Goal: Check status: Check status

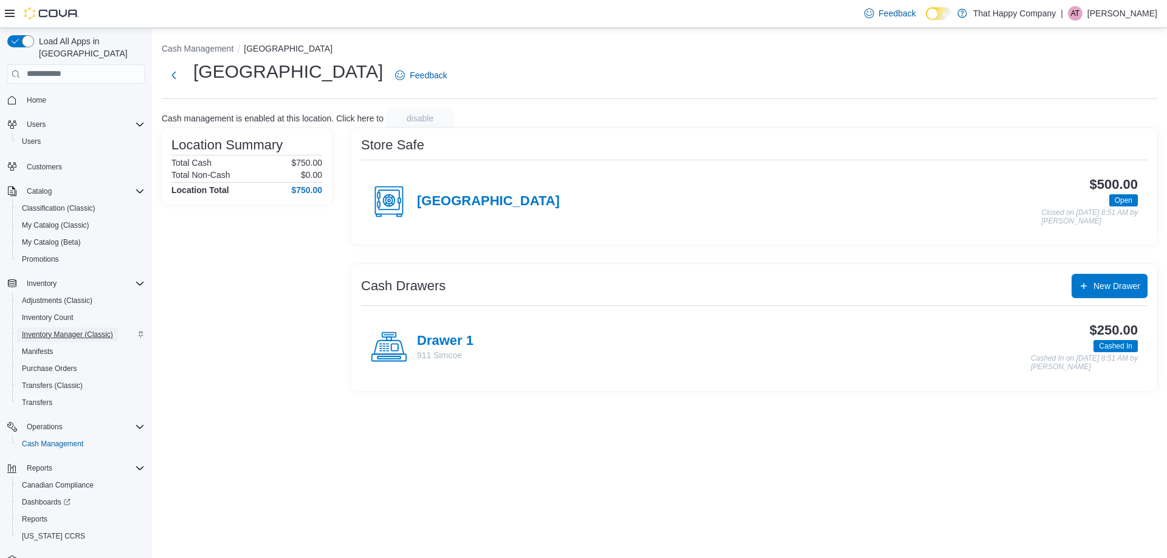
click at [74, 330] on span "Inventory Manager (Classic)" at bounding box center [67, 335] width 91 height 10
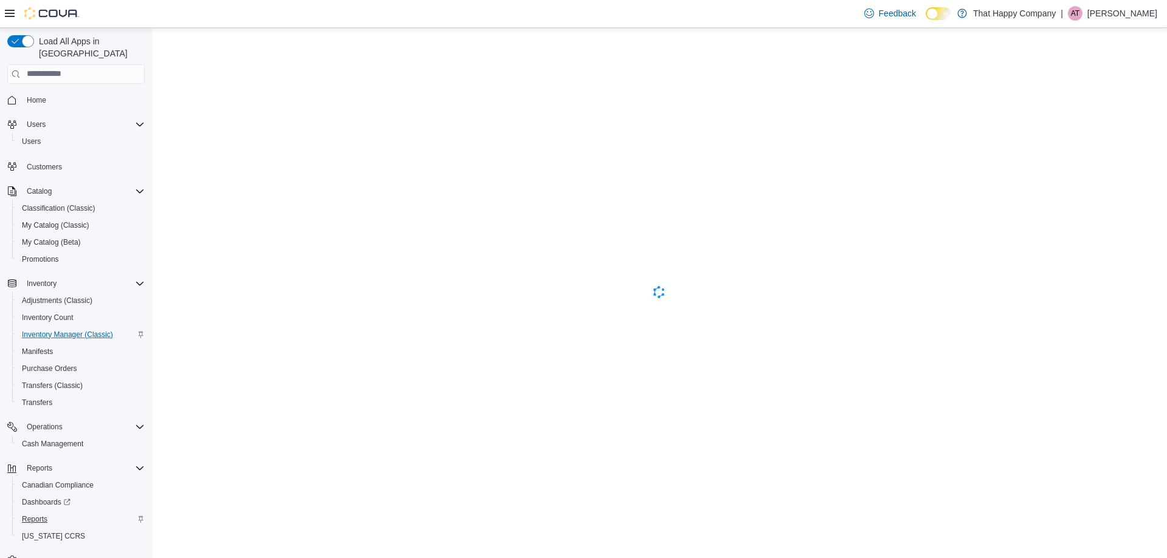
click at [41, 515] on span "Reports" at bounding box center [35, 520] width 26 height 10
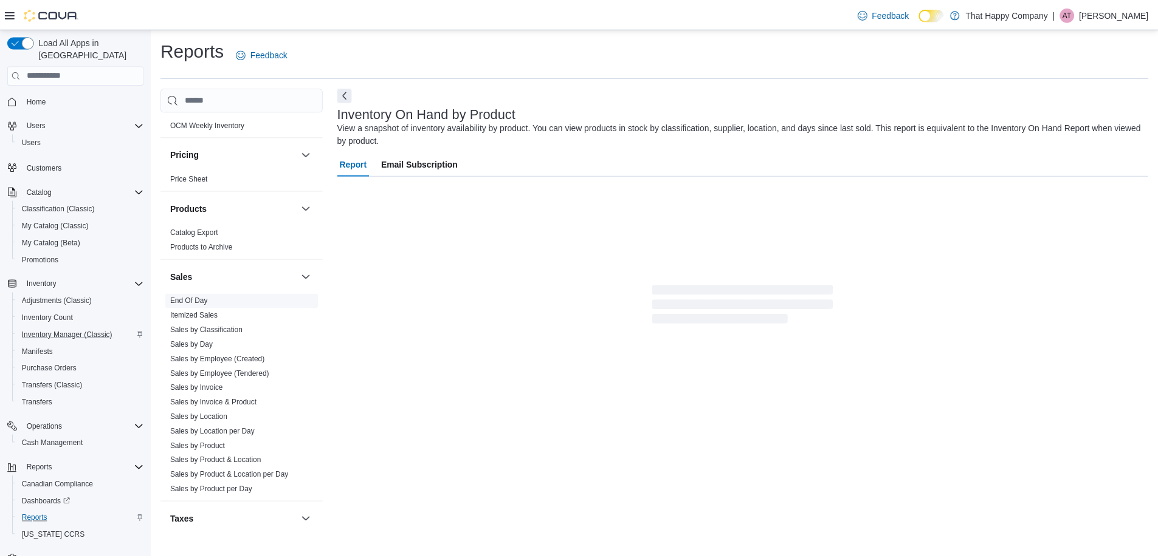
scroll to position [790, 0]
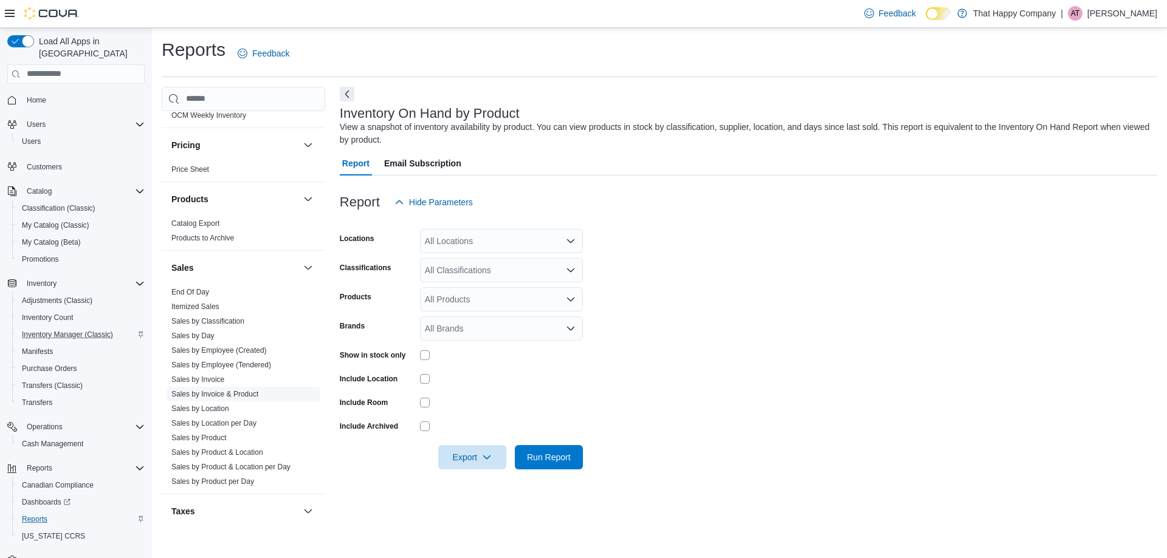
click at [219, 390] on link "Sales by Invoice & Product" at bounding box center [214, 394] width 87 height 9
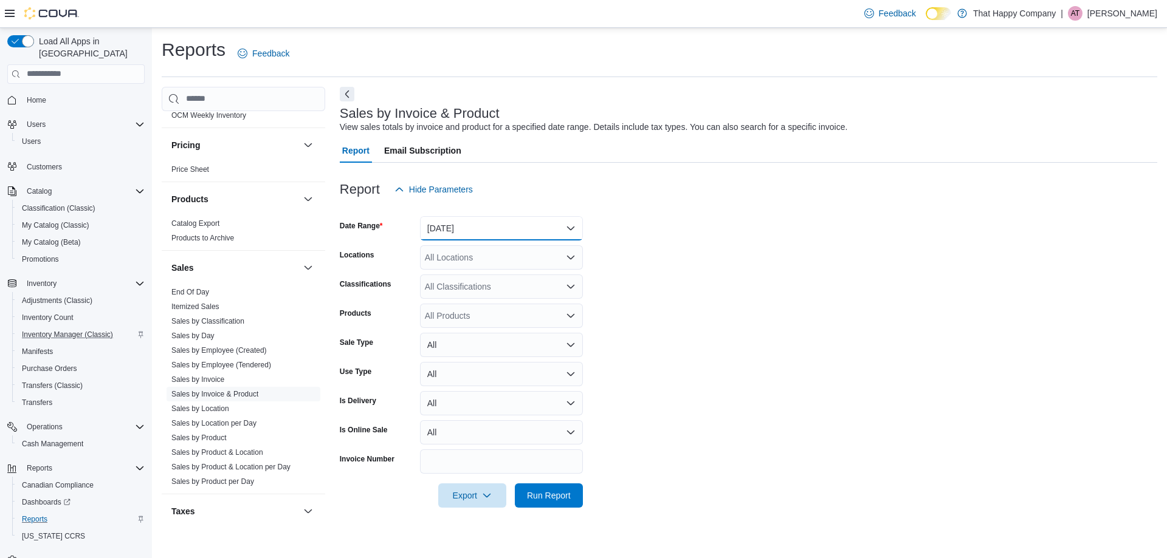
click at [448, 226] on button "Yesterday" at bounding box center [501, 228] width 163 height 24
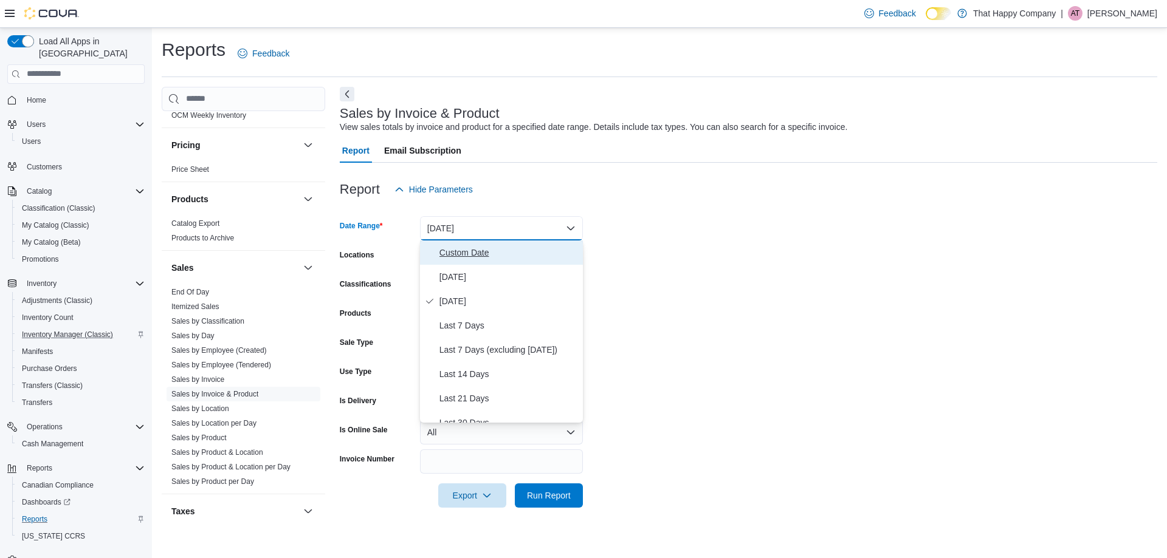
click at [473, 253] on span "Custom Date" at bounding box center [508, 253] width 139 height 15
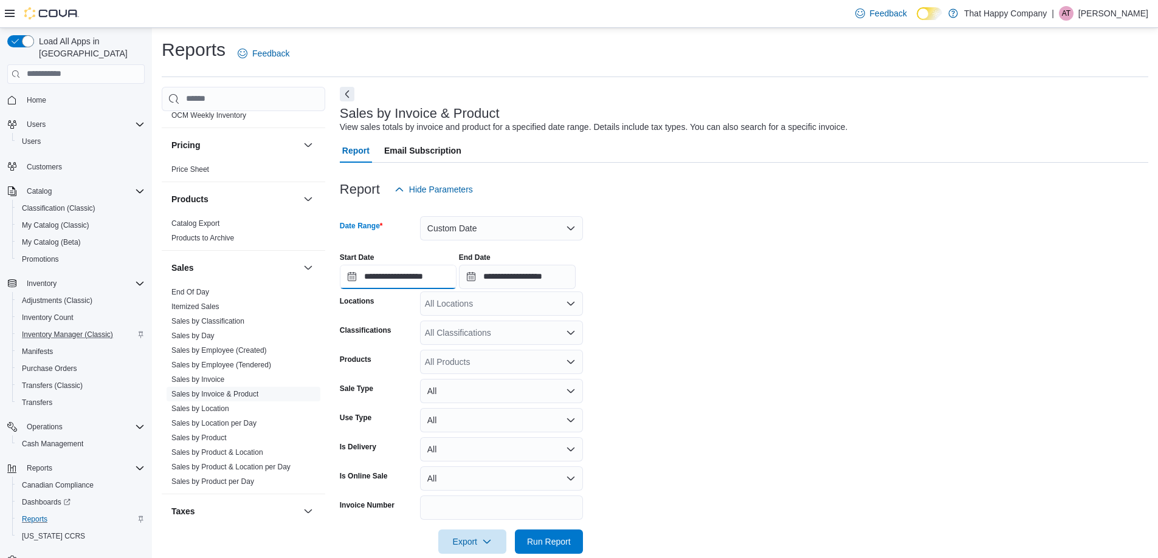
click at [427, 277] on input "**********" at bounding box center [398, 277] width 117 height 24
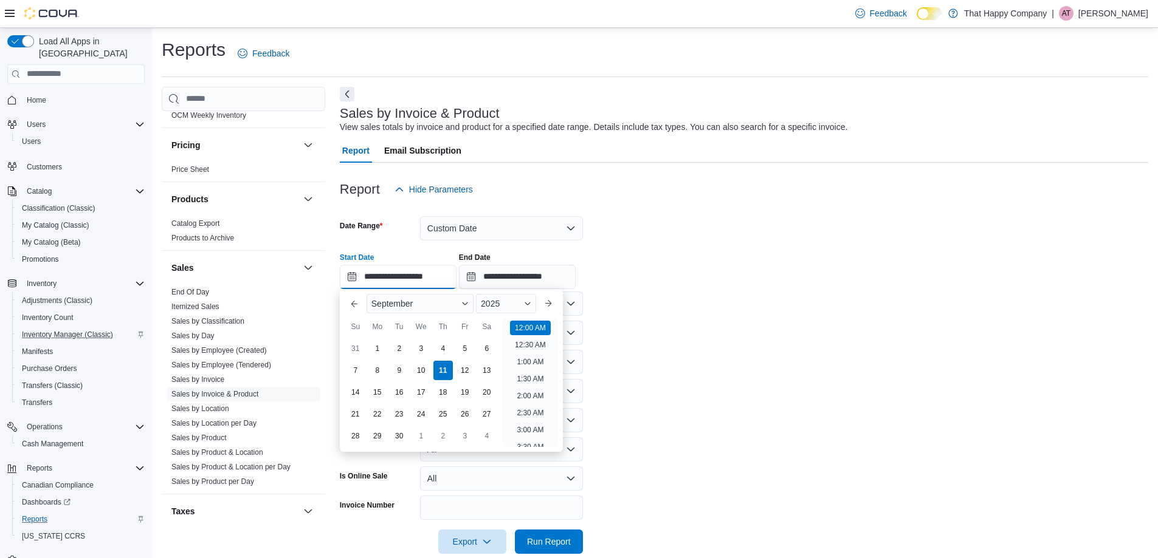
scroll to position [38, 0]
click at [464, 351] on div "5" at bounding box center [464, 348] width 21 height 21
click at [489, 351] on div "6" at bounding box center [486, 348] width 21 height 21
click at [554, 540] on span "Run Report" at bounding box center [549, 541] width 44 height 12
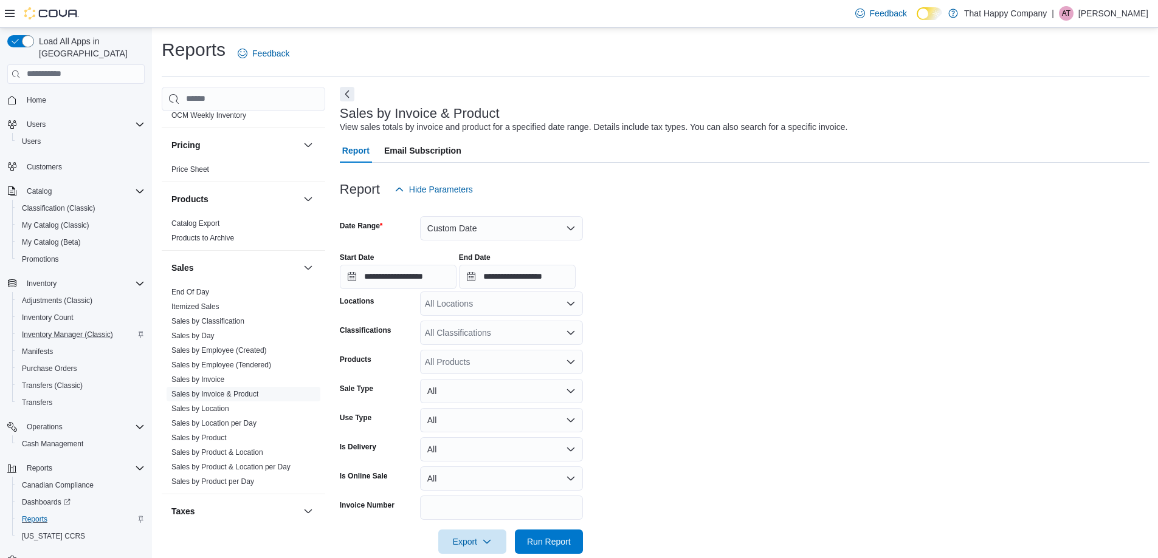
click at [388, 290] on div at bounding box center [744, 290] width 809 height 2
click at [397, 280] on input "**********" at bounding box center [398, 277] width 117 height 24
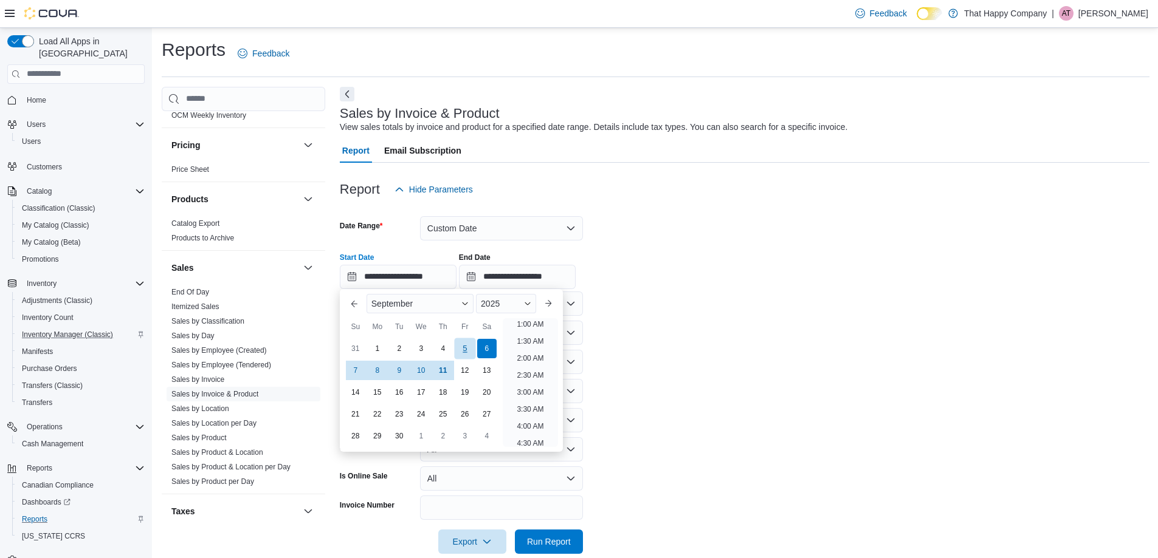
click at [459, 348] on div "5" at bounding box center [464, 348] width 21 height 21
type input "**********"
click at [611, 259] on div "**********" at bounding box center [744, 266] width 809 height 46
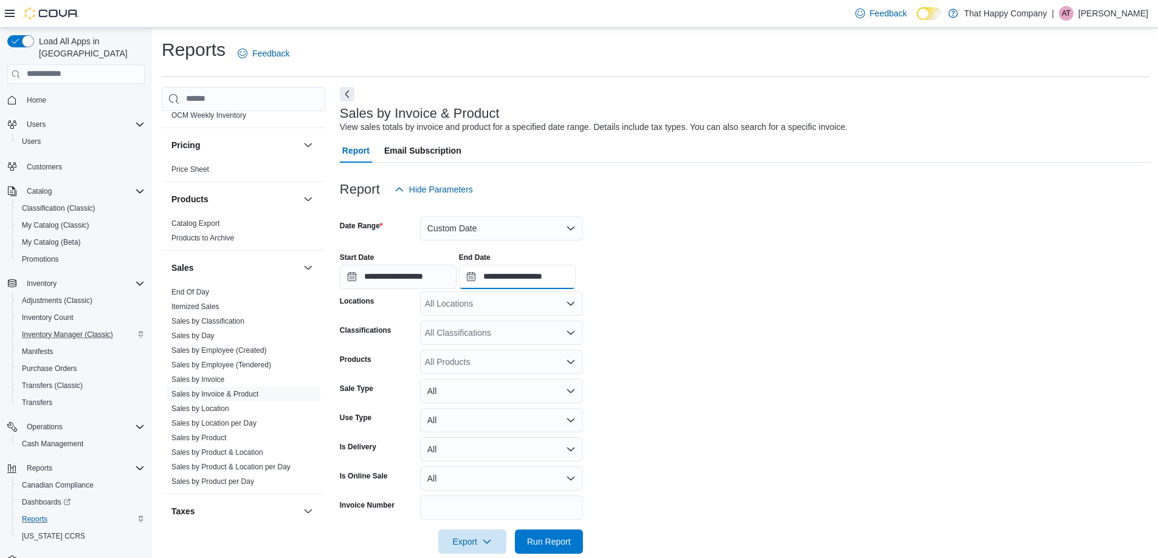
click at [527, 283] on input "**********" at bounding box center [517, 277] width 117 height 24
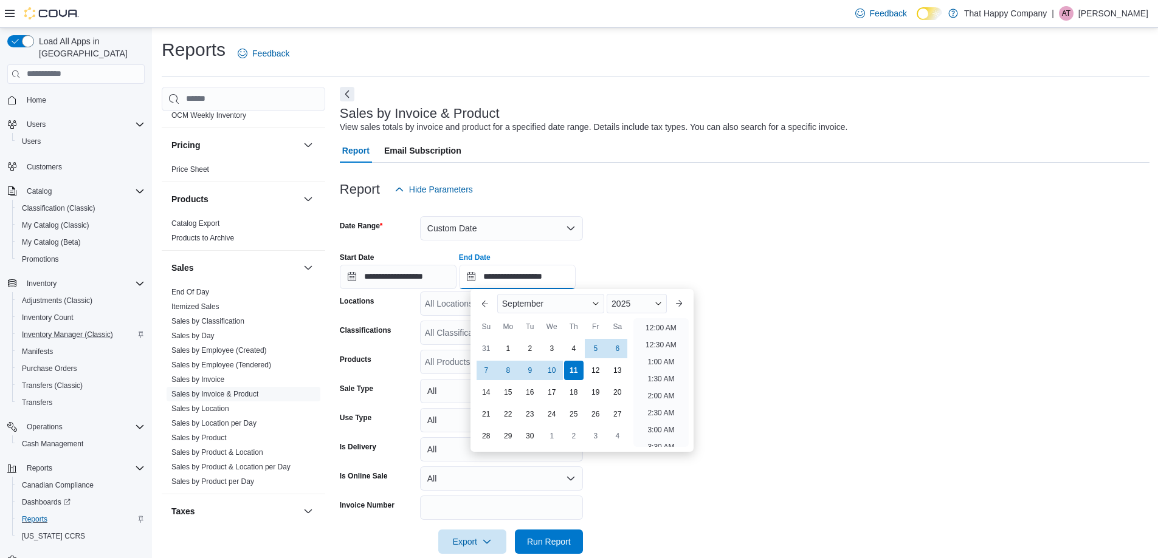
scroll to position [690, 0]
click at [606, 348] on div "5" at bounding box center [595, 348] width 21 height 21
click at [611, 346] on div "6" at bounding box center [616, 348] width 21 height 21
type input "**********"
click at [554, 540] on span "Run Report" at bounding box center [549, 541] width 44 height 12
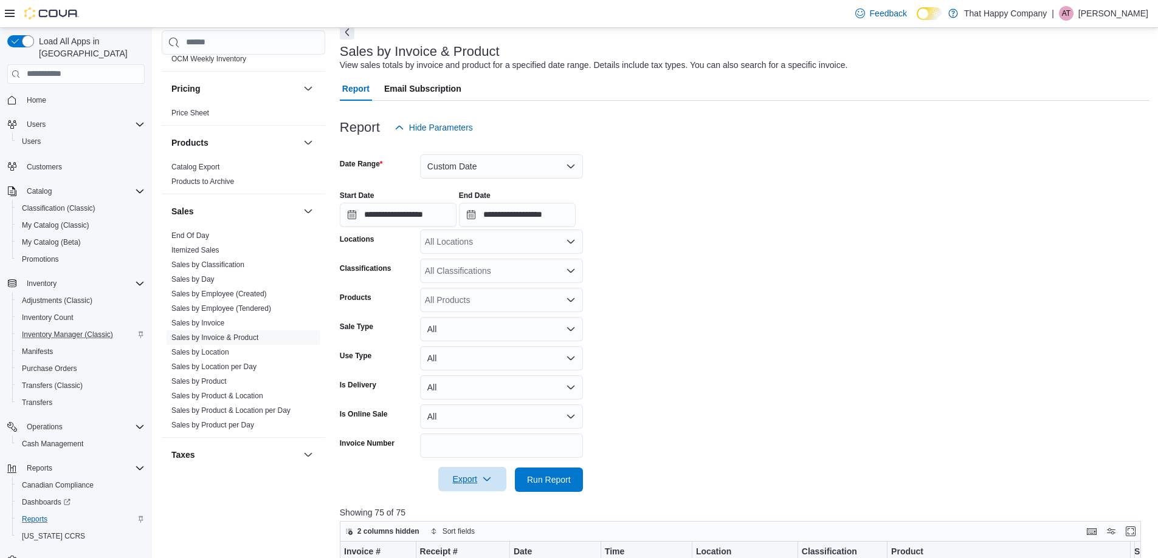
scroll to position [122, 0]
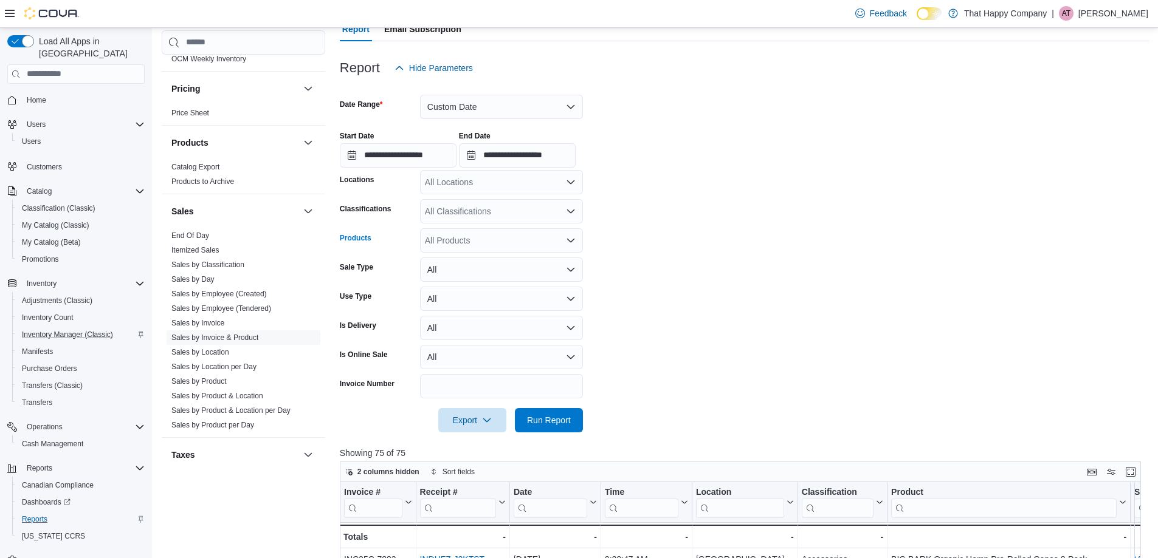
click at [452, 246] on div "All Products" at bounding box center [501, 240] width 163 height 24
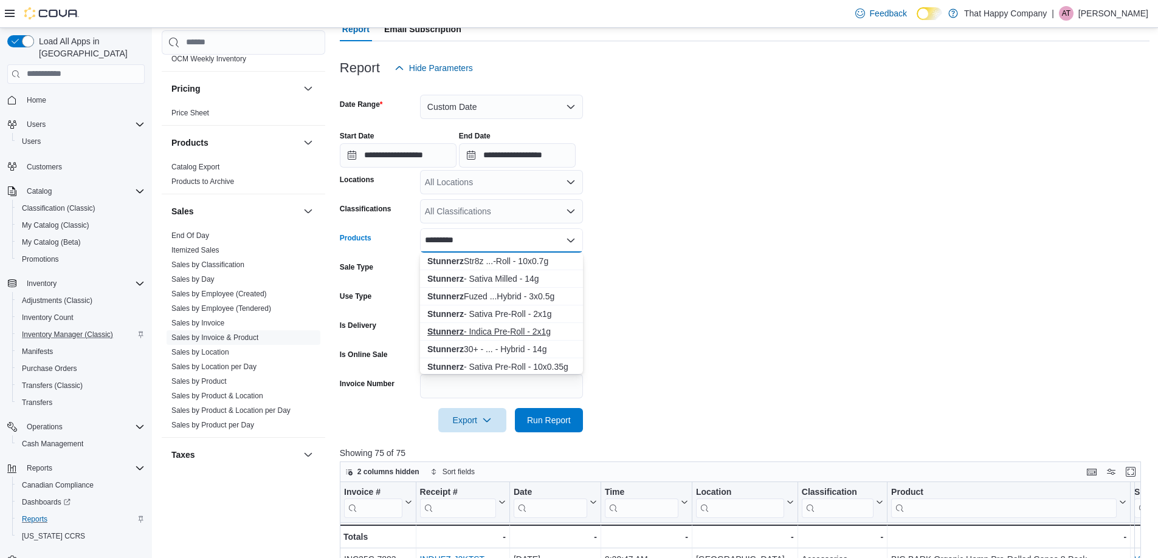
type input "********"
click at [522, 332] on div "Stunnerz - Indica Pre-Roll - 2x1g" at bounding box center [501, 332] width 148 height 12
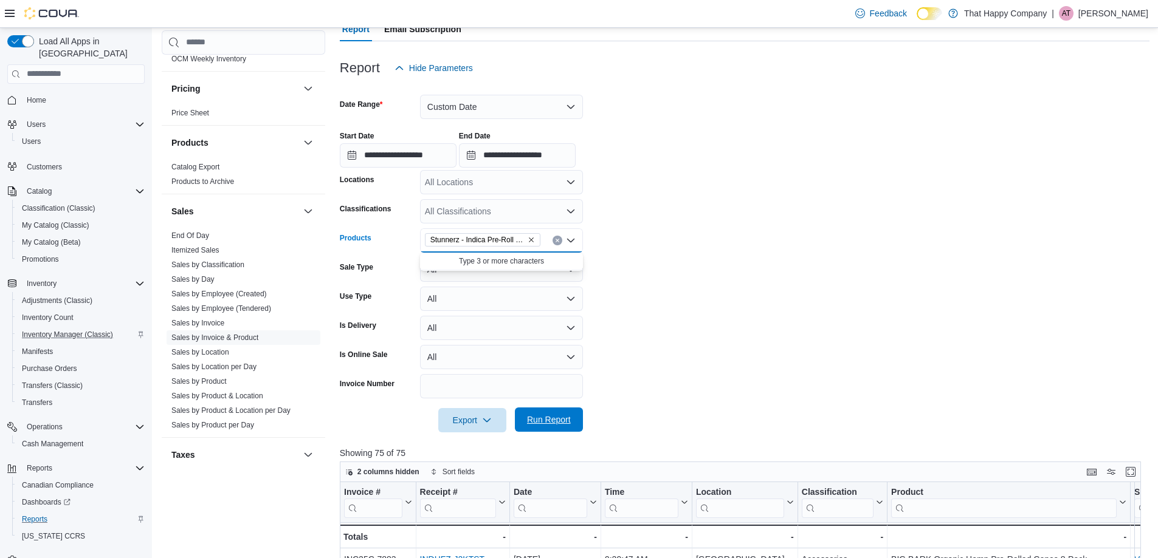
click at [548, 416] on span "Run Report" at bounding box center [549, 420] width 44 height 12
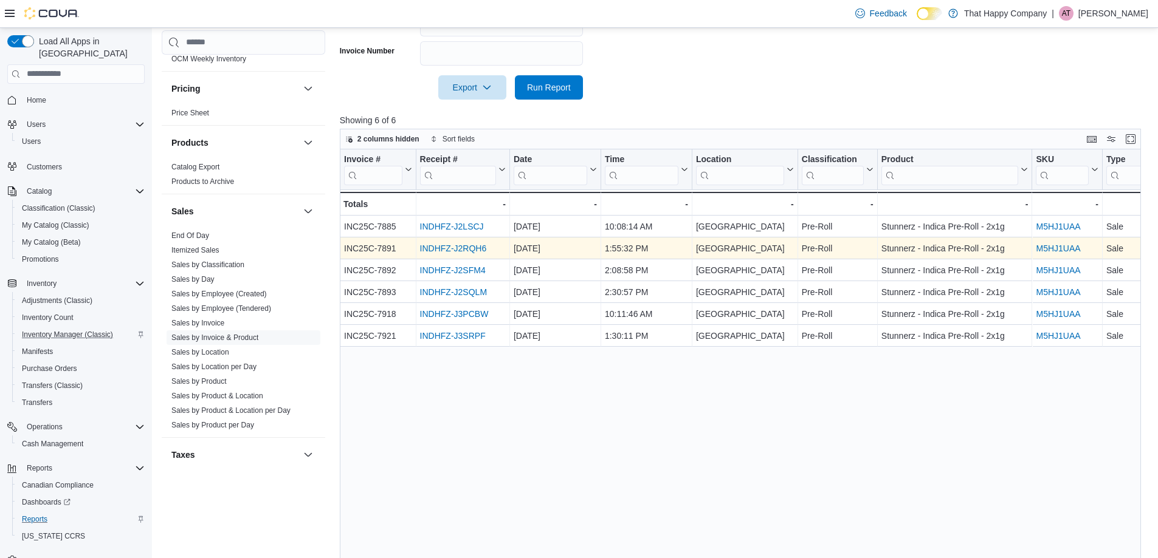
scroll to position [481, 0]
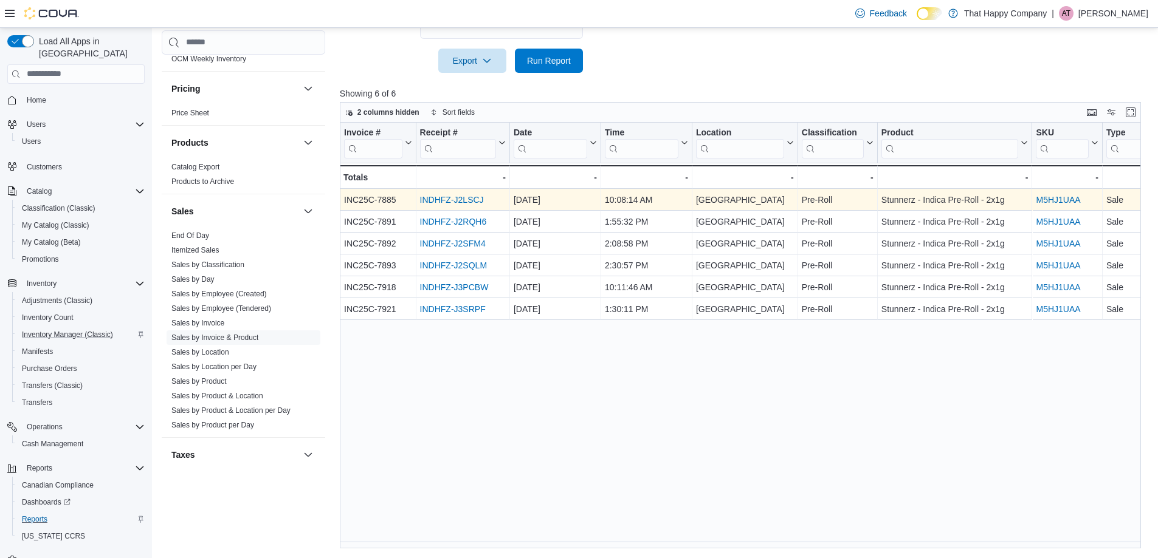
click at [453, 200] on link "INDHFZ-J2LSCJ" at bounding box center [451, 200] width 64 height 10
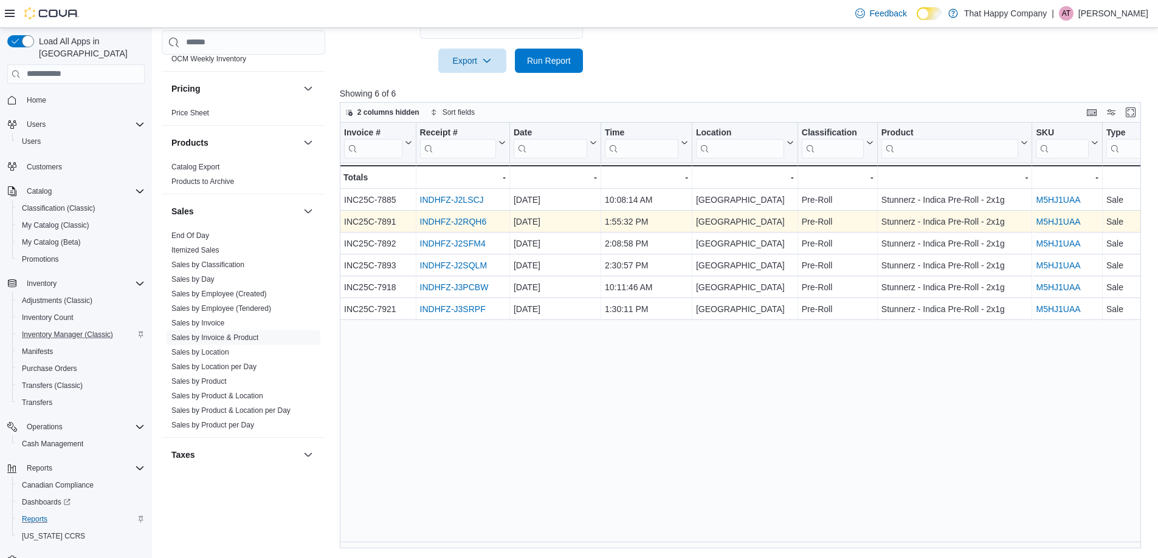
click at [467, 219] on link "INDHFZ-J2RQH6" at bounding box center [452, 222] width 67 height 10
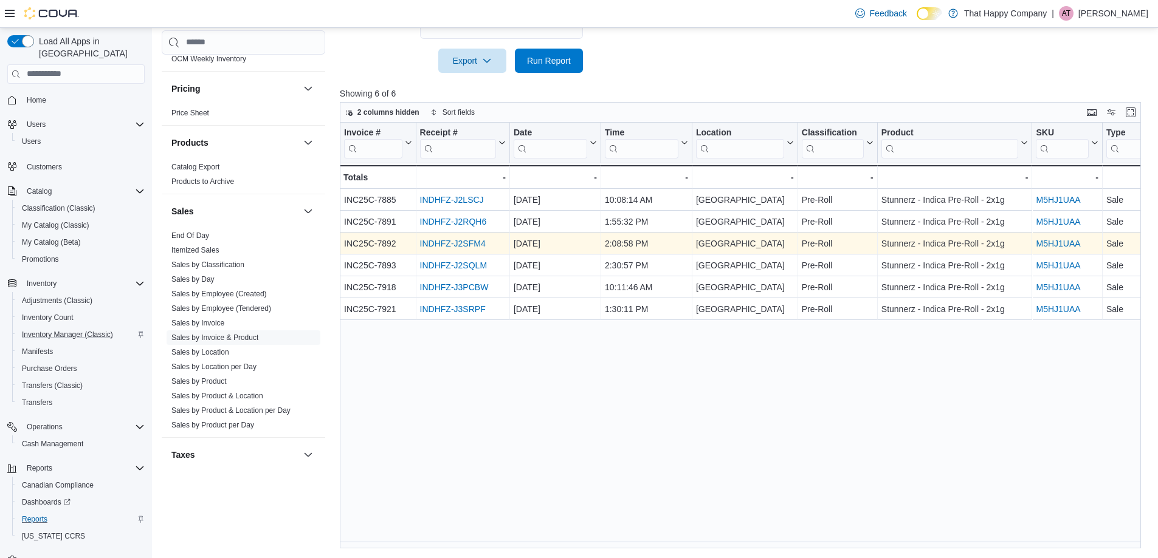
click at [447, 244] on link "INDHFZ-J2SFM4" at bounding box center [452, 244] width 66 height 10
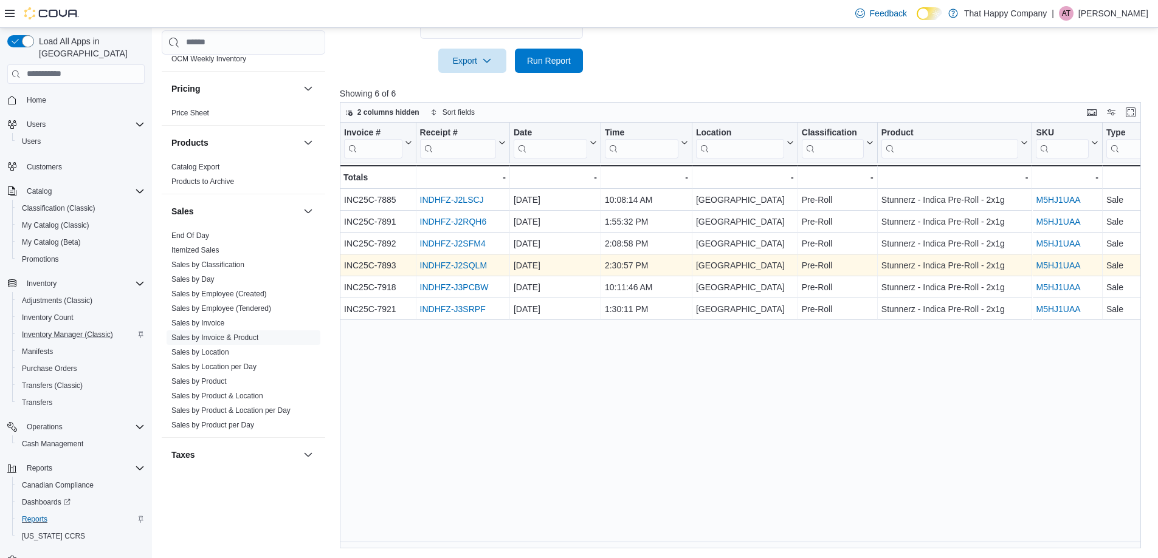
click at [440, 265] on link "INDHFZ-J2SQLM" at bounding box center [452, 266] width 67 height 10
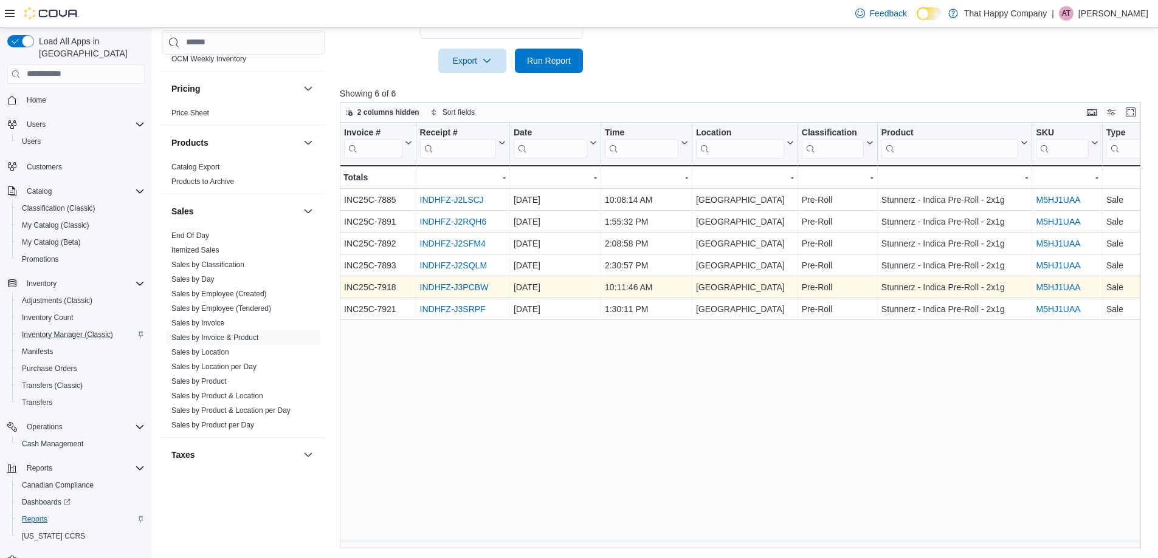
click at [463, 284] on link "INDHFZ-J3PCBW" at bounding box center [453, 288] width 69 height 10
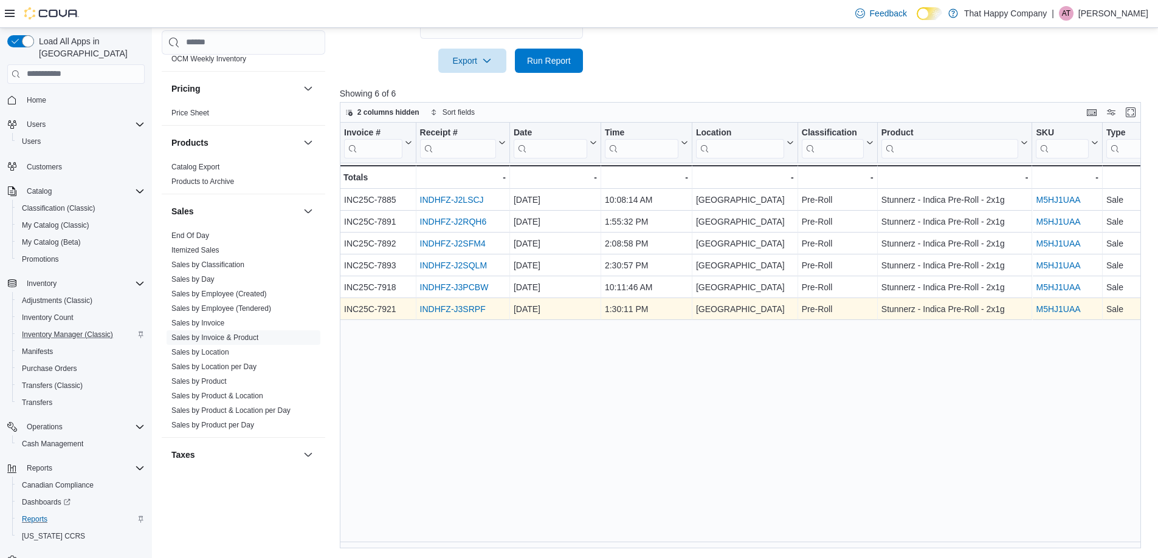
click at [442, 311] on link "INDHFZ-J3SRPF" at bounding box center [452, 309] width 66 height 10
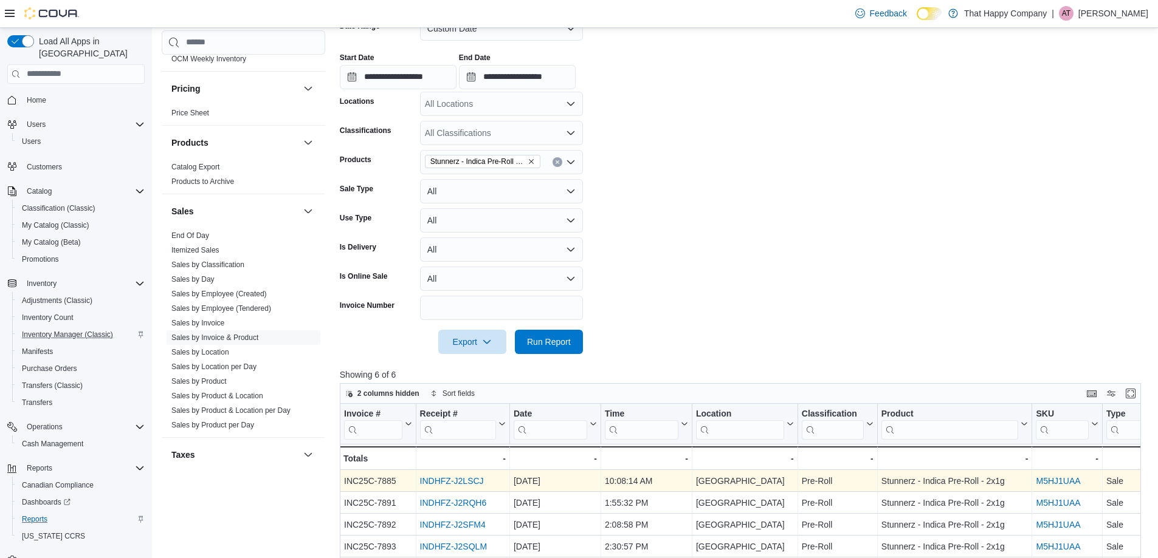
scroll to position [0, 0]
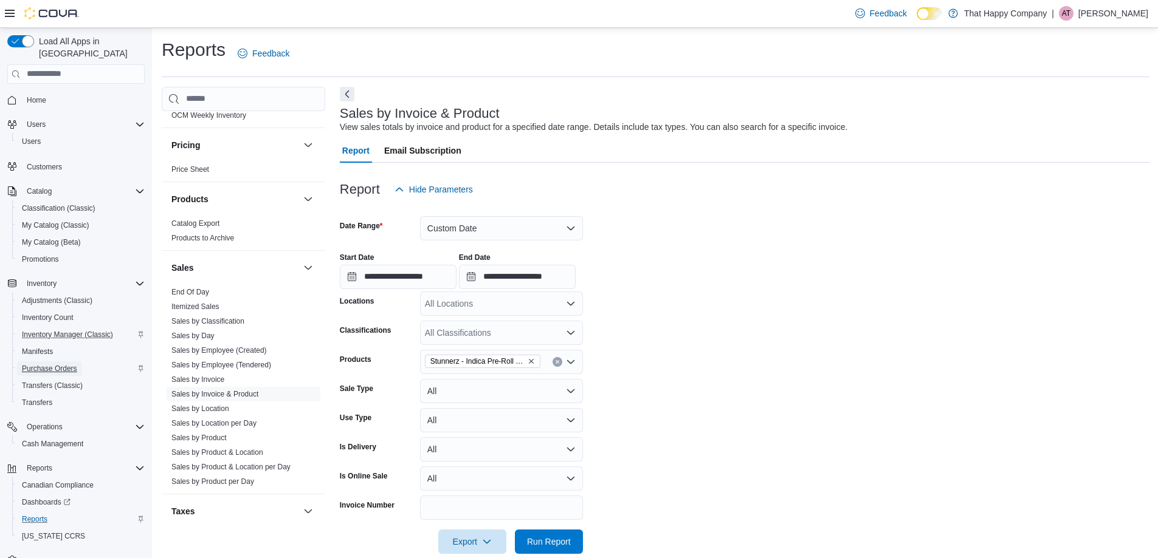
click at [49, 364] on span "Purchase Orders" at bounding box center [49, 369] width 55 height 10
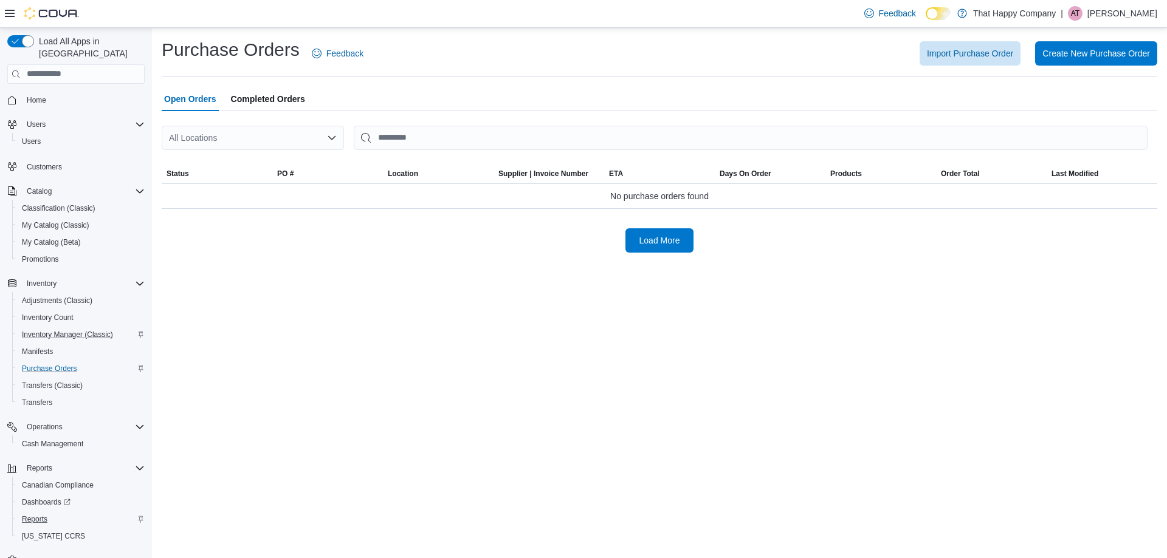
click at [253, 100] on span "Completed Orders" at bounding box center [268, 99] width 74 height 24
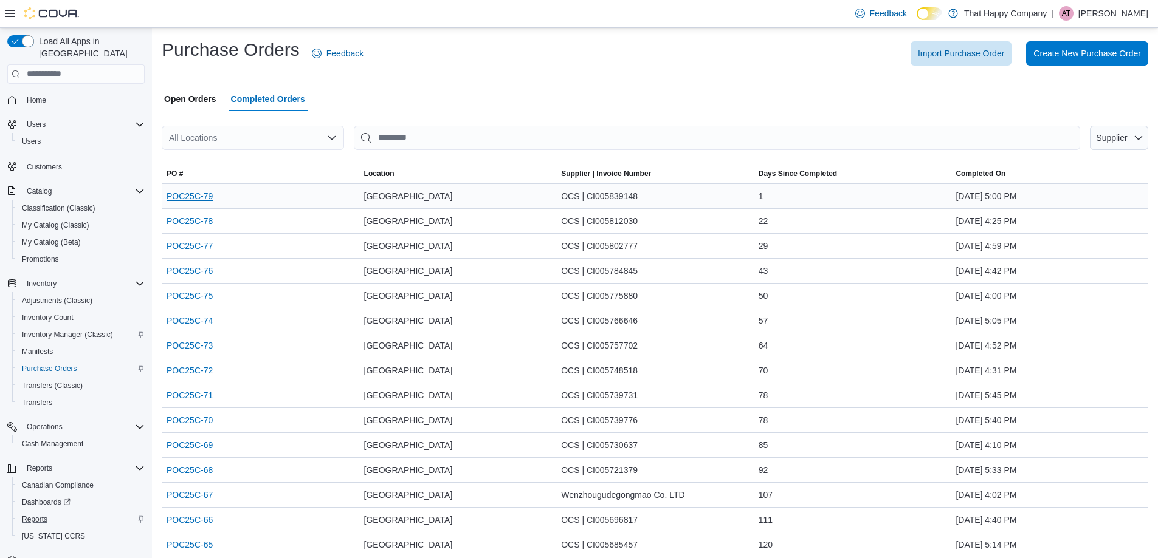
click at [209, 197] on link "POC25C-79" at bounding box center [190, 196] width 46 height 15
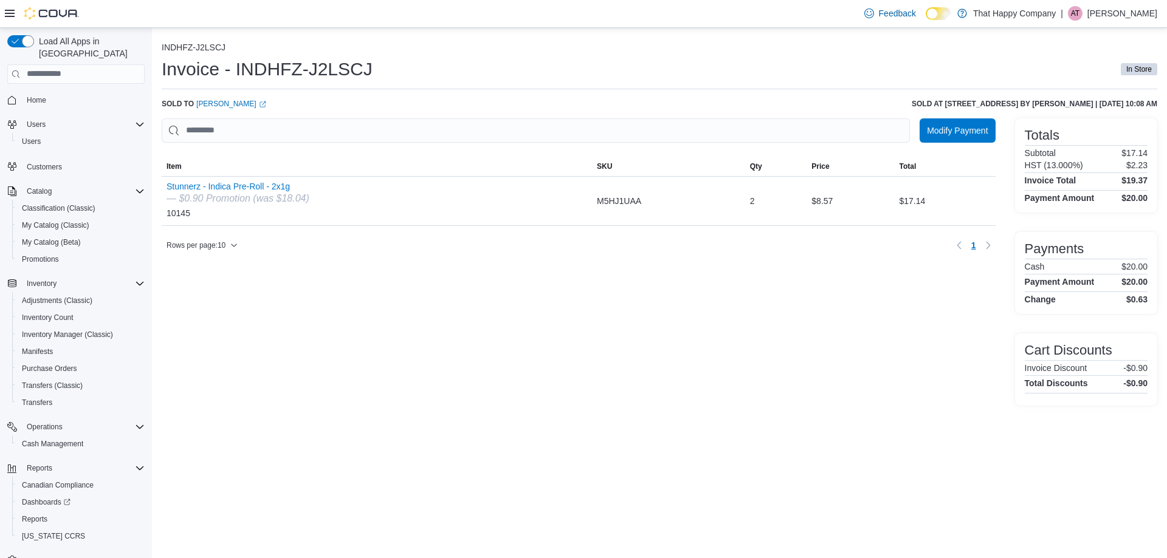
click at [634, 67] on div "Invoice - INDHFZ-J2LSCJ In Store" at bounding box center [659, 69] width 995 height 24
